Goal: Information Seeking & Learning: Learn about a topic

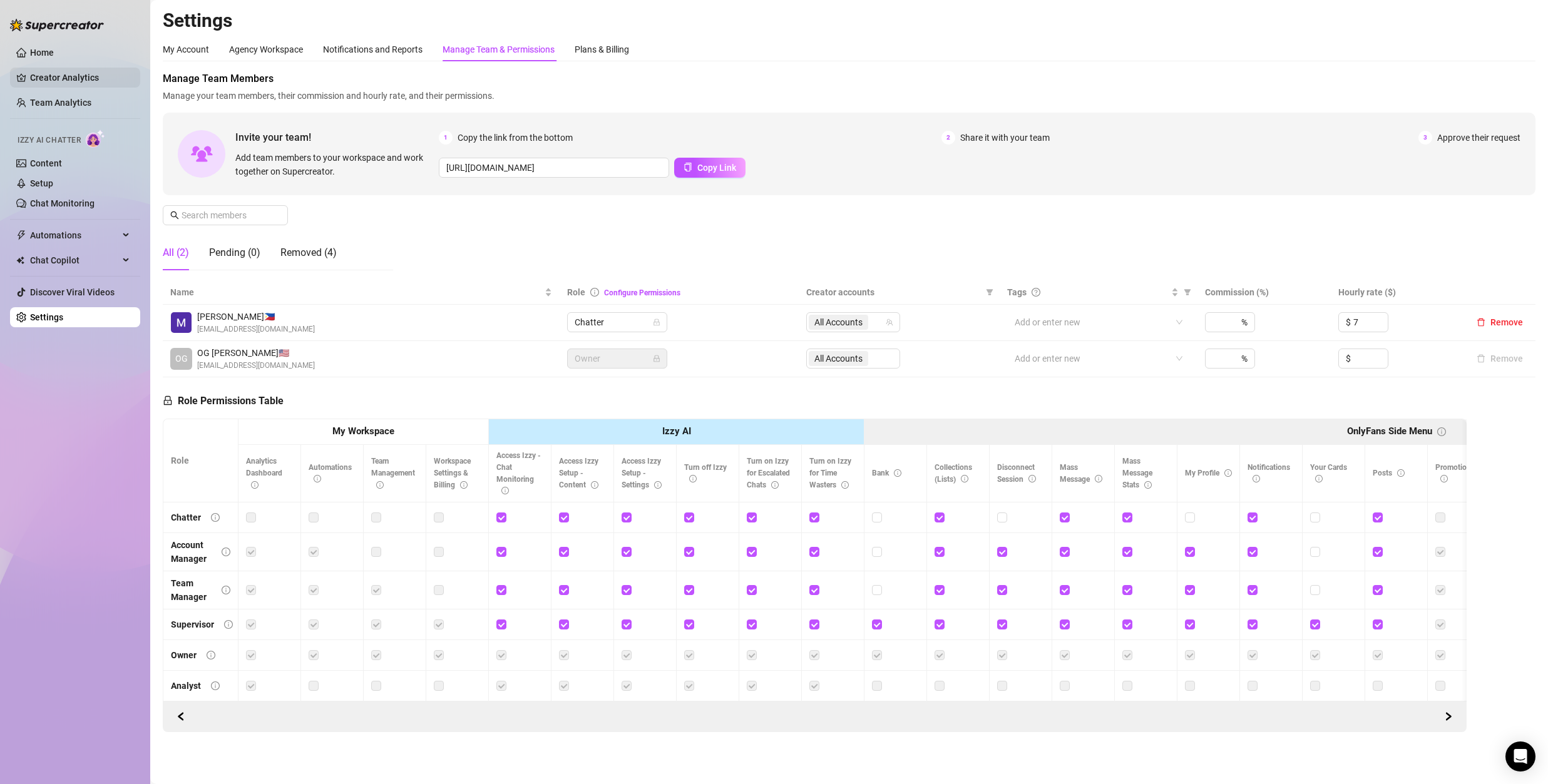
click at [59, 82] on link "Creator Analytics" at bounding box center [80, 77] width 100 height 20
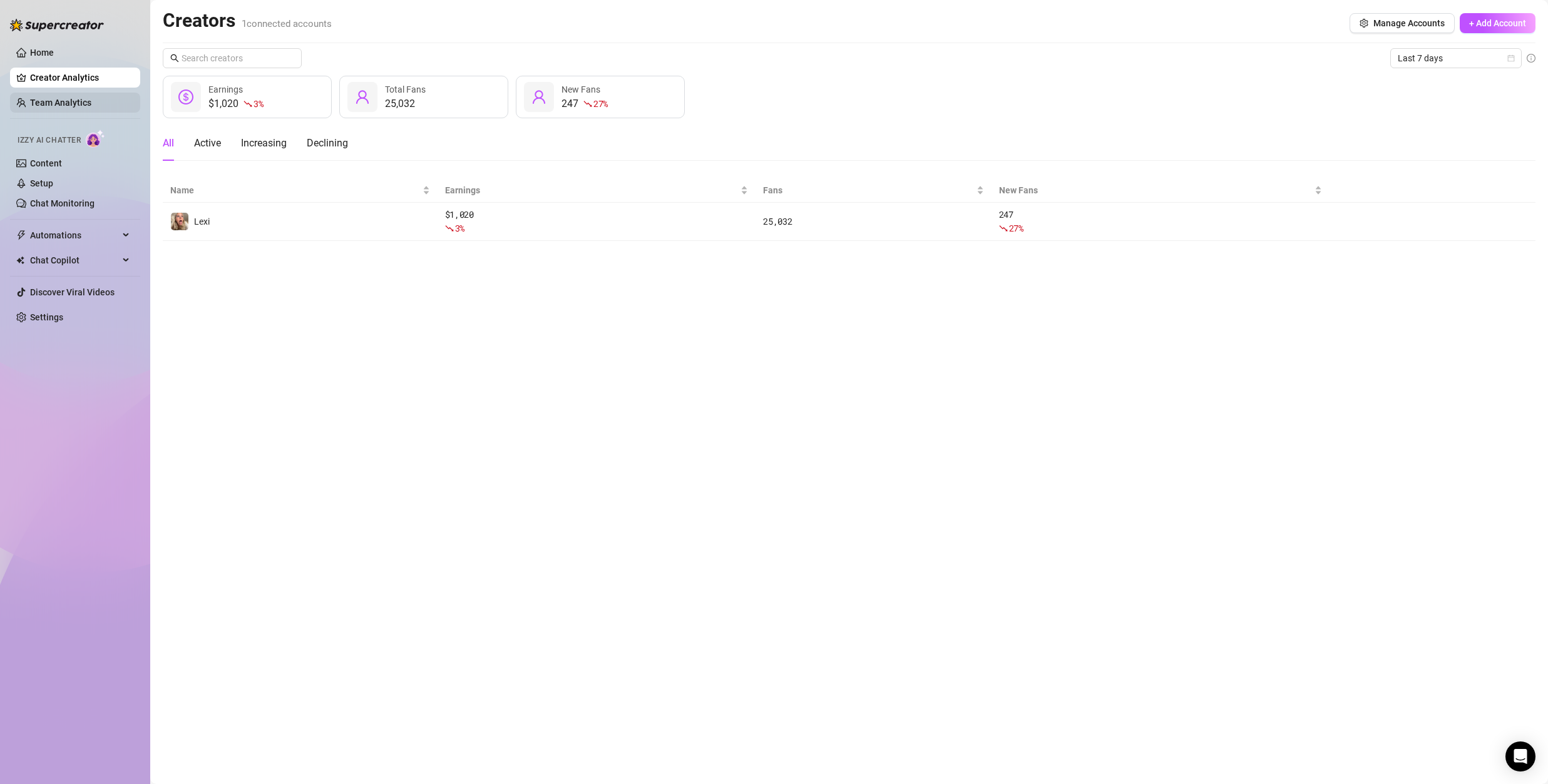
click at [44, 98] on link "Team Analytics" at bounding box center [61, 102] width 62 height 10
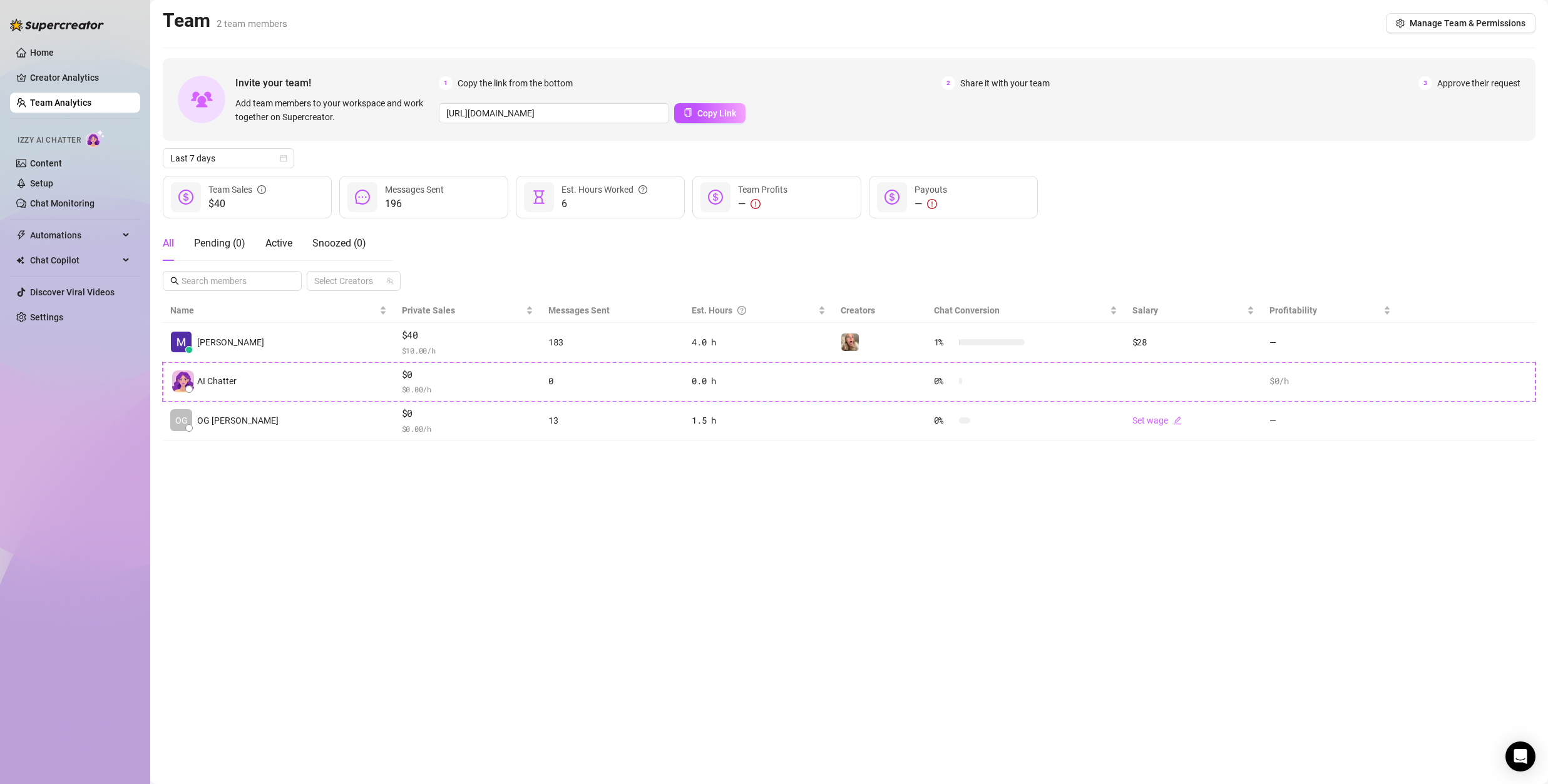
click at [78, 104] on link "Team Analytics" at bounding box center [61, 102] width 62 height 10
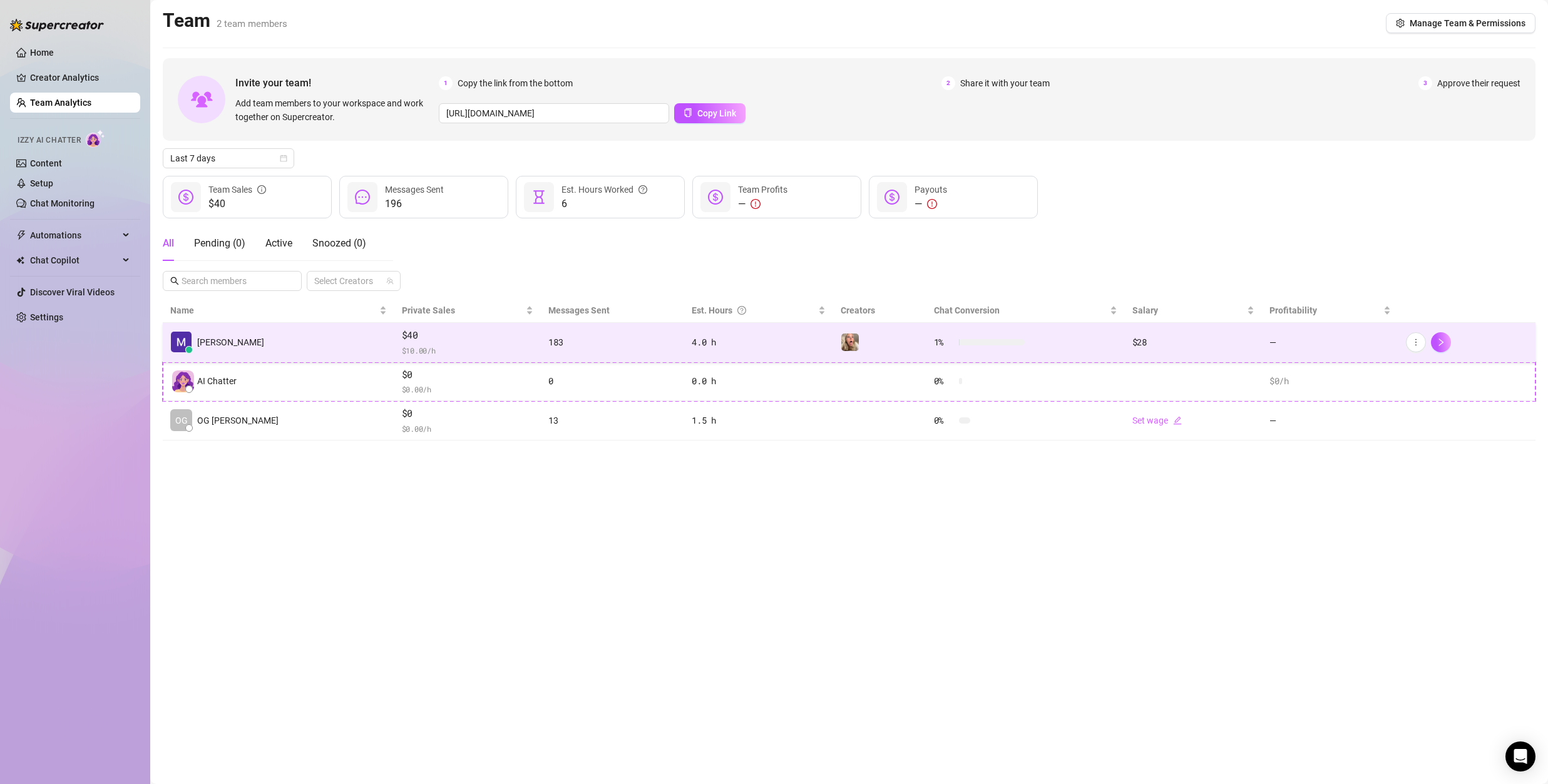
click at [724, 337] on div "4.0 h" at bounding box center [759, 341] width 134 height 14
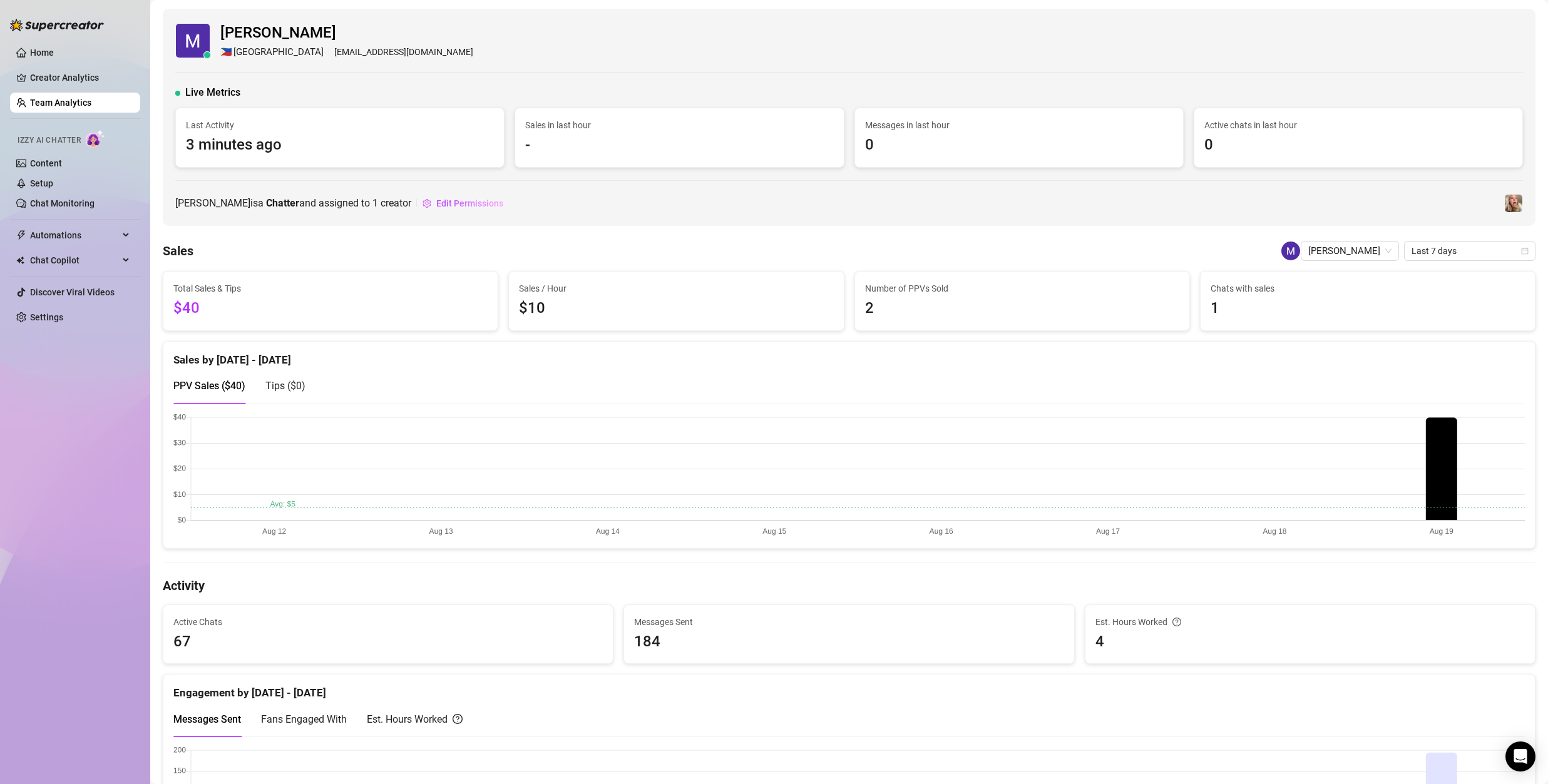
scroll to position [1, 0]
